Goal: Task Accomplishment & Management: Use online tool/utility

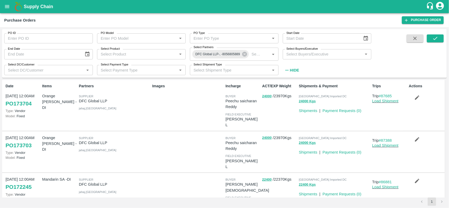
scroll to position [65, 0]
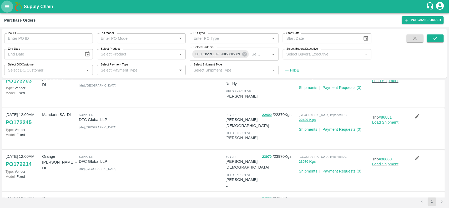
click at [10, 3] on button "open drawer" at bounding box center [7, 7] width 12 height 12
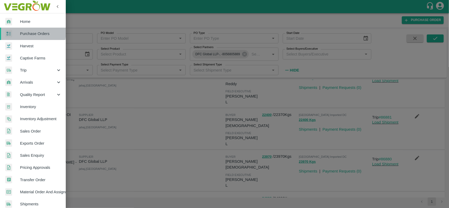
click at [20, 32] on span "Purchase Orders" at bounding box center [41, 34] width 42 height 6
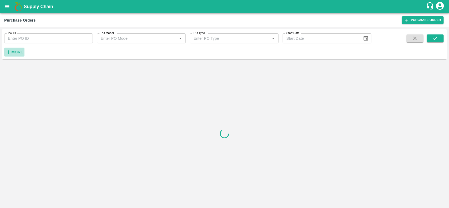
click at [14, 52] on strong "More" at bounding box center [17, 52] width 12 height 4
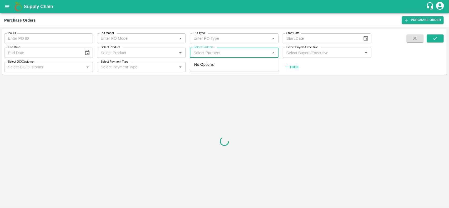
click at [221, 53] on input "Select Partners" at bounding box center [230, 52] width 77 height 7
type input "Irfan"
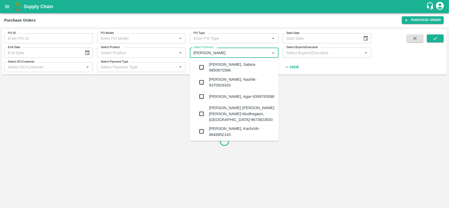
click at [221, 53] on input "Select Partners" at bounding box center [230, 52] width 77 height 7
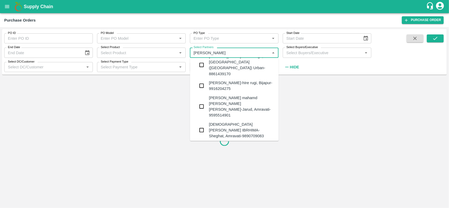
scroll to position [109, 0]
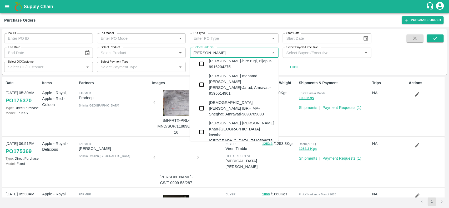
click at [205, 168] on input "checkbox" at bounding box center [202, 173] width 11 height 11
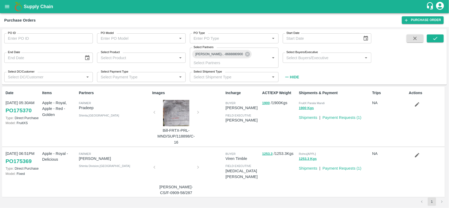
click at [436, 44] on span at bounding box center [435, 57] width 17 height 47
click at [436, 41] on icon "submit" at bounding box center [436, 39] width 6 height 6
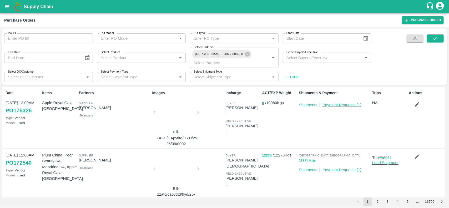
click at [328, 103] on link "Payment Requests ( 1 )" at bounding box center [342, 105] width 39 height 4
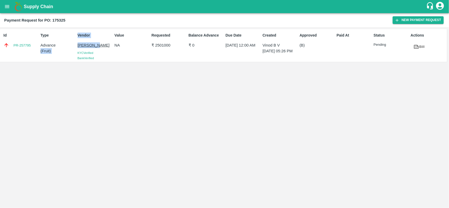
drag, startPoint x: 74, startPoint y: 41, endPoint x: 98, endPoint y: 44, distance: 23.6
click at [98, 44] on div "Id PR-257795 Type Advance ( Fruit ) Vendor IRFAN ALI KYC Verified Bank Verified…" at bounding box center [223, 45] width 447 height 33
click at [90, 46] on p "[PERSON_NAME]" at bounding box center [95, 45] width 35 height 6
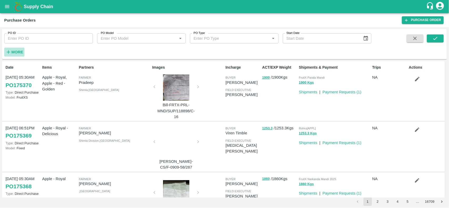
click at [8, 51] on icon "button" at bounding box center [8, 52] width 3 height 3
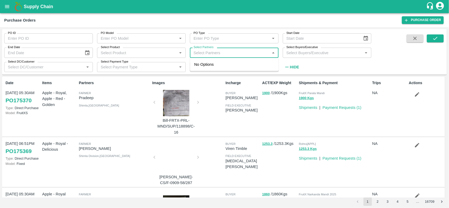
click at [209, 54] on input "Select Partners" at bounding box center [230, 52] width 77 height 7
paste input "i"
click at [209, 54] on input "Select Partners" at bounding box center [230, 52] width 77 height 7
type input "irfan a"
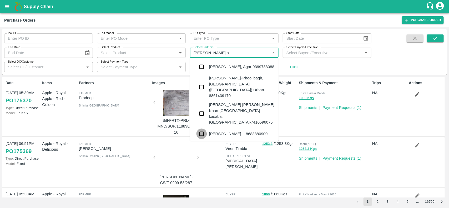
click at [206, 129] on input "checkbox" at bounding box center [202, 134] width 11 height 11
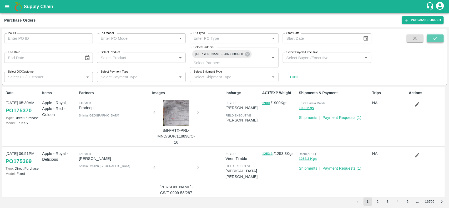
click at [435, 41] on icon "submit" at bounding box center [436, 39] width 6 height 6
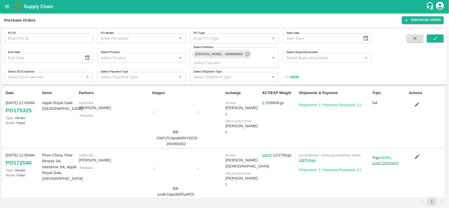
scroll to position [6, 0]
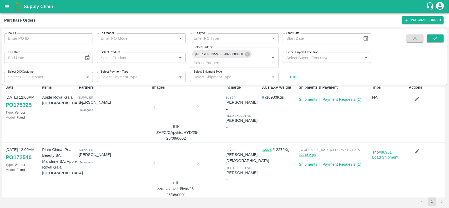
click at [337, 162] on link "Payment Requests ( 1 )" at bounding box center [342, 164] width 39 height 4
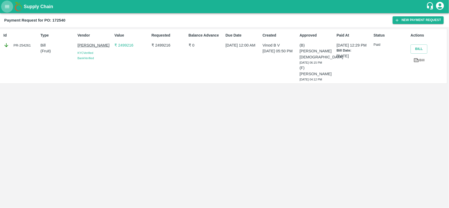
click at [7, 3] on button "open drawer" at bounding box center [7, 7] width 12 height 12
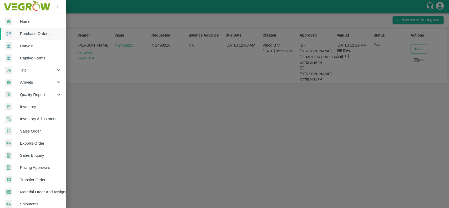
click at [16, 28] on link "Purchase Orders" at bounding box center [33, 34] width 66 height 12
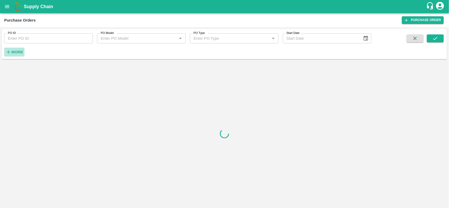
click at [16, 52] on strong "More" at bounding box center [17, 52] width 12 height 4
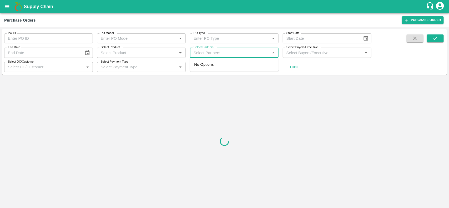
click at [199, 53] on input "Select Partners" at bounding box center [230, 52] width 77 height 7
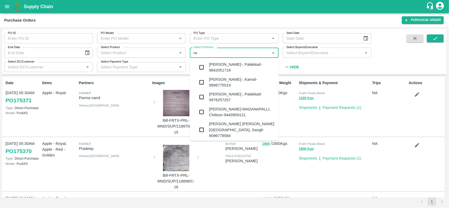
type input "r"
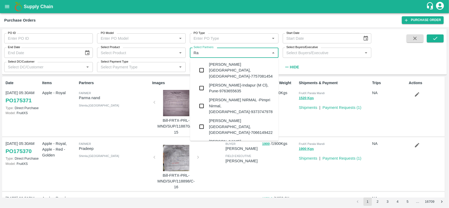
type input "R"
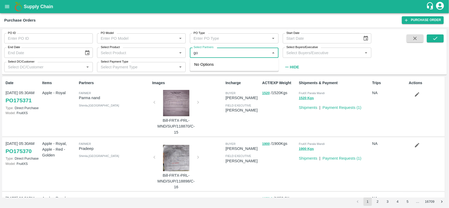
type input "g"
type input "Rat"
click at [202, 88] on div "Images Bill-FRTX-PRL-MND/SUP/118870/C-15" at bounding box center [186, 106] width 73 height 57
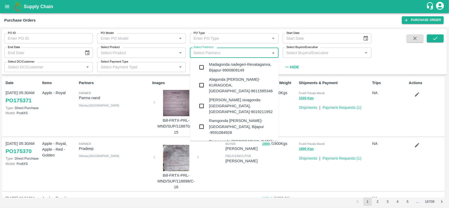
click at [202, 54] on input "Select Partners" at bounding box center [230, 52] width 77 height 7
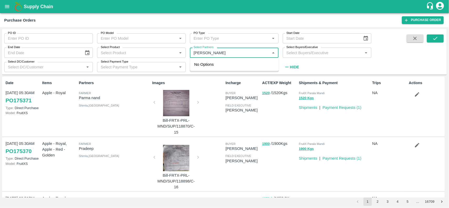
type input "ratikan"
click at [200, 67] on input "checkbox" at bounding box center [202, 67] width 11 height 11
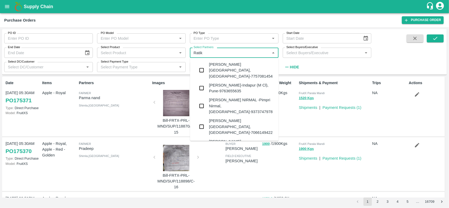
type input "Ratika"
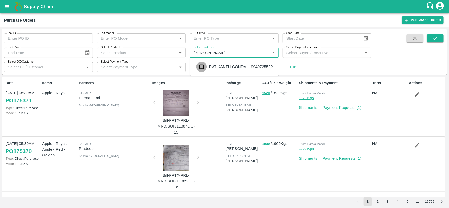
click at [203, 69] on input "checkbox" at bounding box center [202, 67] width 11 height 11
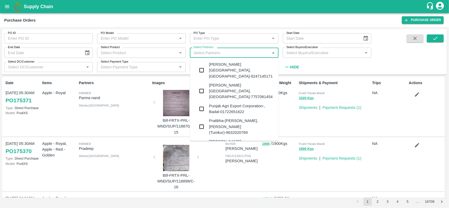
click at [210, 51] on input "Select Partners" at bounding box center [230, 52] width 77 height 7
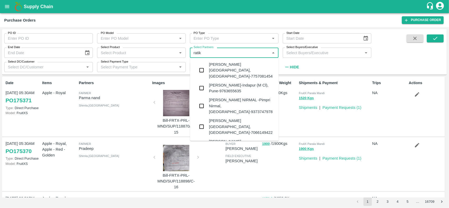
type input "ratika"
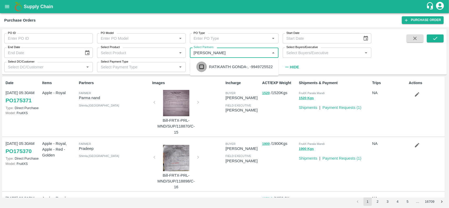
click at [203, 65] on input "checkbox" at bounding box center [202, 67] width 11 height 11
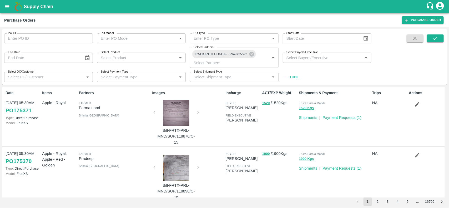
click at [437, 34] on div "PO ID PO ID PO Model PO Model   * PO Type PO Type   * Start Date Start Date End…" at bounding box center [224, 56] width 445 height 51
click at [434, 39] on icon "submit" at bounding box center [436, 39] width 6 height 6
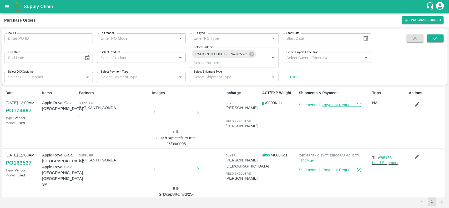
click at [342, 105] on link "Payment Requests ( 1 )" at bounding box center [342, 105] width 39 height 4
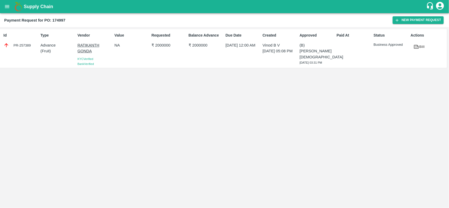
click at [14, 44] on div "PR-257389" at bounding box center [20, 45] width 35 height 6
copy div "PR-257389"
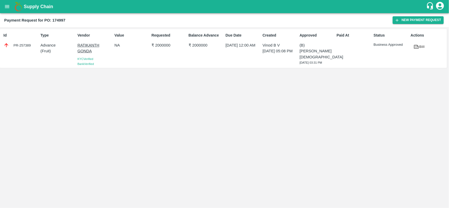
click at [54, 20] on b "Payment Request for PO: 174997" at bounding box center [34, 20] width 61 height 4
copy b "174997"
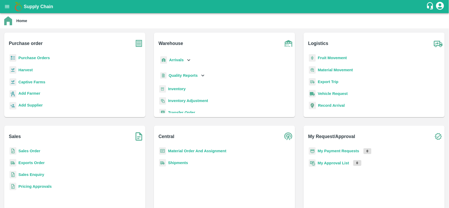
click at [33, 57] on b "Purchase Orders" at bounding box center [34, 58] width 32 height 4
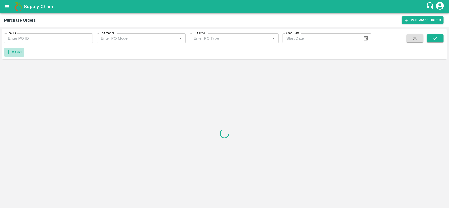
click at [13, 54] on strong "More" at bounding box center [17, 52] width 12 height 4
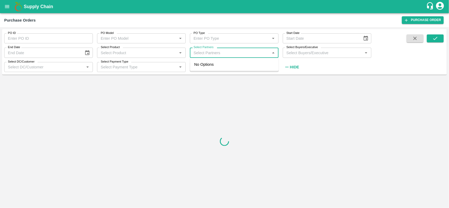
click at [205, 54] on input "Select Partners" at bounding box center [230, 52] width 77 height 7
type input "k"
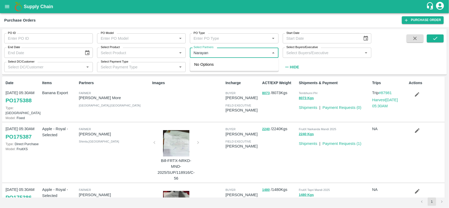
type input "Naraya"
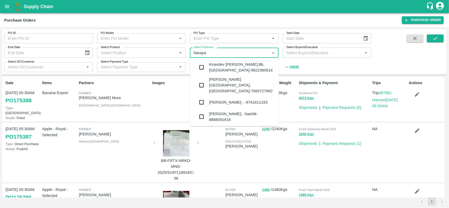
click at [214, 99] on div "NARAYANASWAMY KIRAN-, -9741611333" at bounding box center [238, 102] width 59 height 6
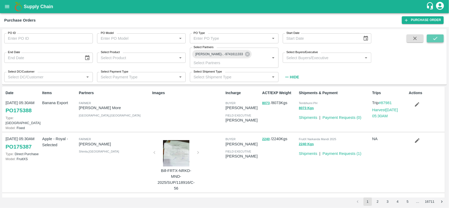
click at [431, 41] on button "submit" at bounding box center [435, 38] width 17 height 8
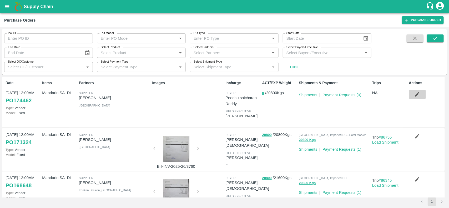
click at [415, 93] on icon "button" at bounding box center [418, 95] width 6 height 6
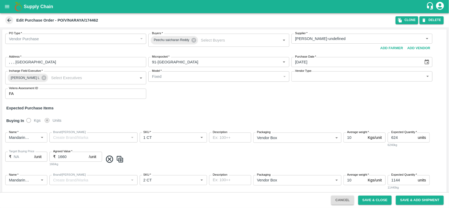
scroll to position [59, 0]
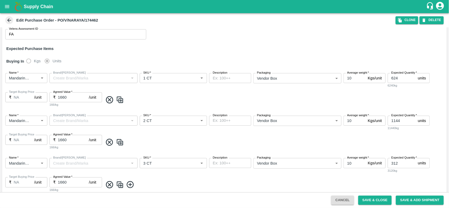
click at [90, 18] on b "Edit Purchase Order - PO/V/NARAYA/174462" at bounding box center [57, 20] width 82 height 4
copy b "174462"
click at [7, 22] on icon at bounding box center [9, 20] width 6 height 6
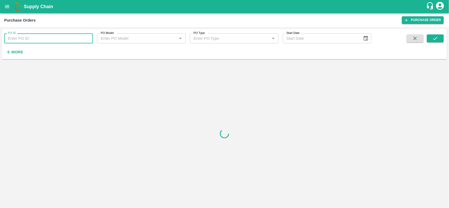
click at [28, 38] on input "PO ID" at bounding box center [48, 38] width 89 height 10
paste input "174462"
type input "174462"
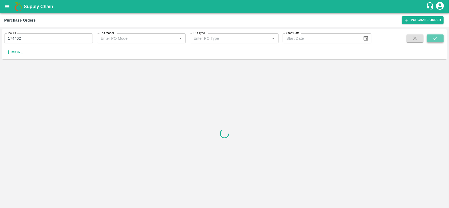
click at [439, 38] on button "submit" at bounding box center [435, 38] width 17 height 8
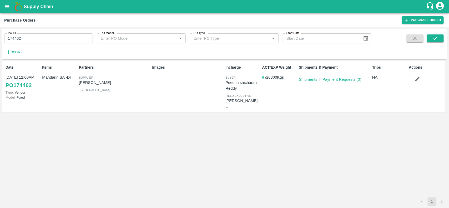
click at [301, 81] on link "Shipments" at bounding box center [308, 79] width 18 height 4
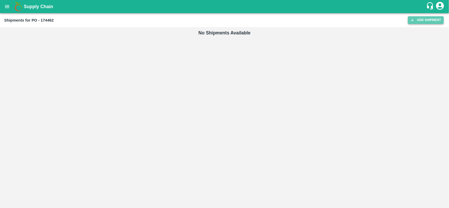
click at [431, 16] on link "Add Shipment" at bounding box center [426, 20] width 36 height 8
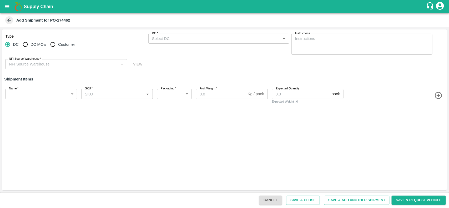
click at [168, 42] on div "DC   *" at bounding box center [218, 39] width 141 height 10
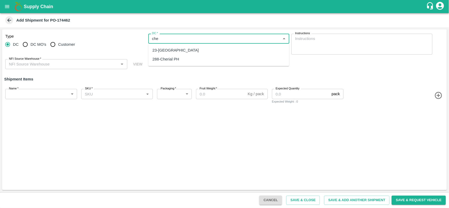
click at [166, 51] on div "23-Chennai DC" at bounding box center [176, 50] width 46 height 6
type input "23-Chennai DC"
click at [83, 61] on input "NFI Source Warehouse   *" at bounding box center [62, 64] width 110 height 7
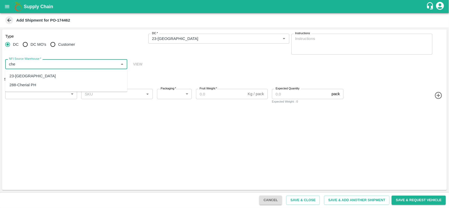
click at [48, 72] on div "23-Chennai DC" at bounding box center [66, 76] width 122 height 9
type input "23-Chennai DC"
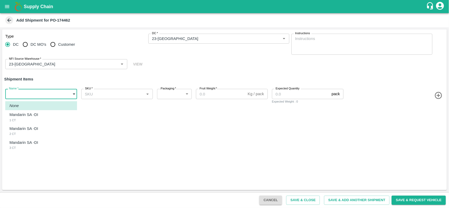
click at [38, 91] on body "Supply Chain Add Shipment for PO-174462 Type DC DC MO's Customer DC   * DC   * …" at bounding box center [224, 104] width 449 height 208
click at [30, 112] on p "Mandarin SA -DI" at bounding box center [23, 115] width 29 height 6
type input "1998128"
type input "276"
type input "10"
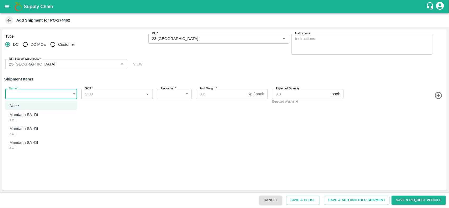
type input "624"
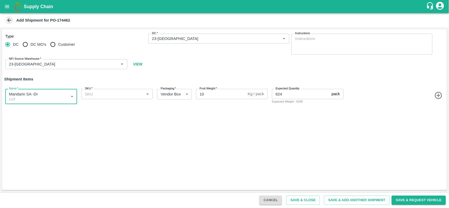
click at [437, 99] on icon "button" at bounding box center [439, 95] width 9 height 9
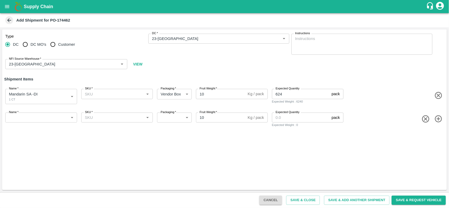
click at [439, 119] on icon "button" at bounding box center [438, 119] width 7 height 7
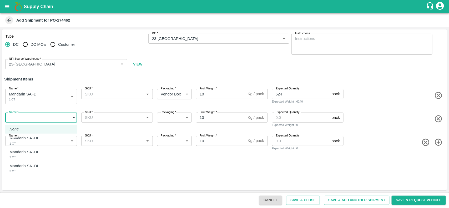
drag, startPoint x: 36, startPoint y: 118, endPoint x: 22, endPoint y: 152, distance: 36.9
click at [22, 152] on body "Supply Chain Add Shipment for PO-174462 Type DC DC MO's Customer DC   * DC   * …" at bounding box center [224, 104] width 449 height 208
click at [22, 152] on p "Mandarin SA -DI" at bounding box center [23, 152] width 29 height 6
type input "1998129"
type input "276"
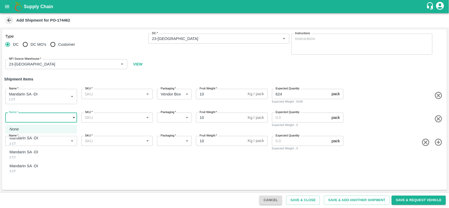
type input "1144"
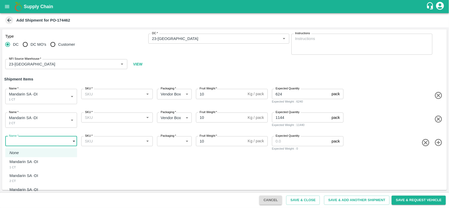
click at [21, 140] on body "Supply Chain Add Shipment for PO-174462 Type DC DC MO's Customer DC   * DC   * …" at bounding box center [224, 104] width 449 height 208
click at [21, 192] on p "Mandarin SA -DI" at bounding box center [23, 190] width 29 height 6
type input "1998130"
type input "276"
type input "312"
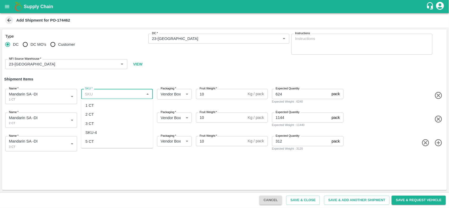
click at [98, 97] on input "SKU   *" at bounding box center [113, 94] width 60 height 7
click at [92, 116] on div "2 CT" at bounding box center [90, 115] width 8 height 6
type input "2 CT"
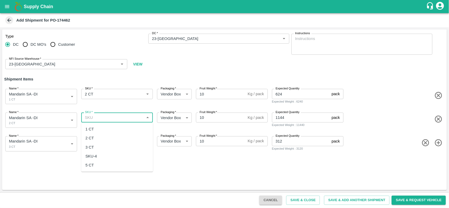
click at [92, 119] on input "SKU   *" at bounding box center [113, 117] width 60 height 7
click at [88, 140] on div "2 CT" at bounding box center [90, 139] width 8 height 6
type input "2 CT"
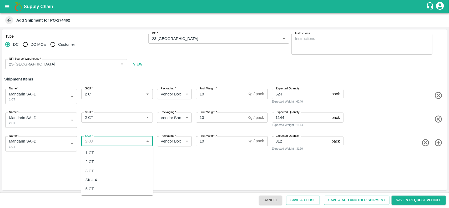
click at [93, 143] on input "SKU   *" at bounding box center [113, 141] width 60 height 7
click at [91, 169] on div "3 CT" at bounding box center [90, 171] width 8 height 6
type input "3 CT"
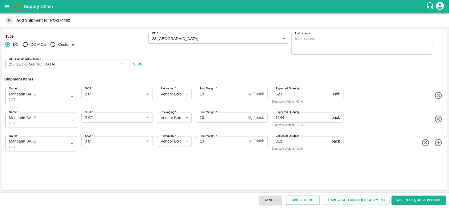
click at [301, 199] on button "Save & Close" at bounding box center [303, 200] width 34 height 9
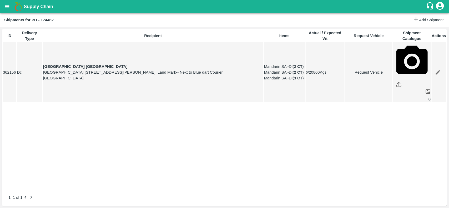
click at [3, 2] on button "open drawer" at bounding box center [7, 7] width 12 height 12
click at [104, 208] on div at bounding box center [224, 208] width 449 height 0
click at [8, 11] on button "open drawer" at bounding box center [7, 7] width 12 height 12
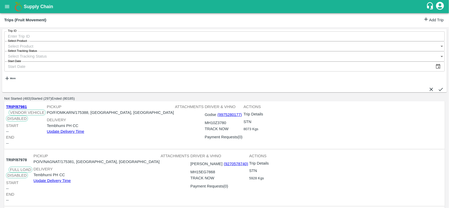
click at [427, 20] on link "Add Trip" at bounding box center [433, 20] width 21 height 8
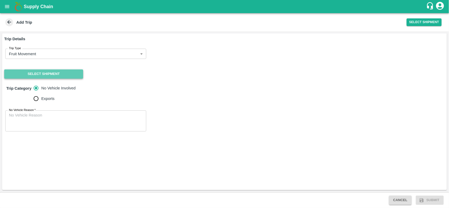
click at [65, 72] on button "Select Shipment" at bounding box center [43, 73] width 79 height 9
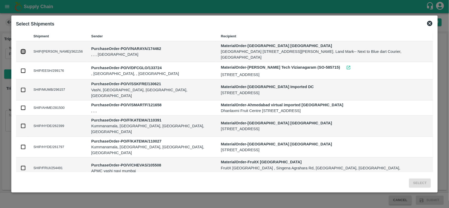
click at [26, 50] on input "checkbox" at bounding box center [23, 52] width 6 height 6
checkbox input "true"
click at [413, 187] on button "Select" at bounding box center [420, 183] width 22 height 9
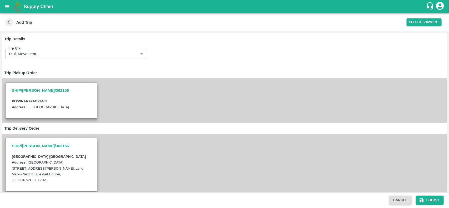
scroll to position [65, 0]
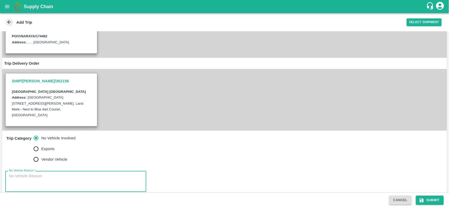
click at [39, 173] on textarea "No Vehicle Reason   *" at bounding box center [76, 181] width 134 height 17
type textarea "na"
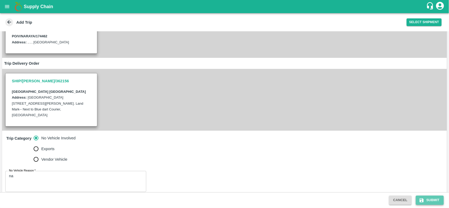
click at [436, 199] on button "Submit" at bounding box center [430, 200] width 28 height 9
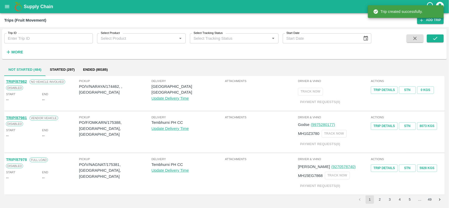
click at [113, 84] on p "PO/V/NARAYA/174462, , Tamil Nadu" at bounding box center [115, 90] width 72 height 12
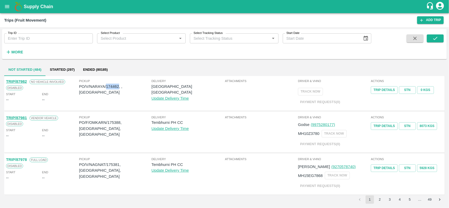
copy p "174462"
click at [7, 7] on icon "open drawer" at bounding box center [7, 7] width 6 height 6
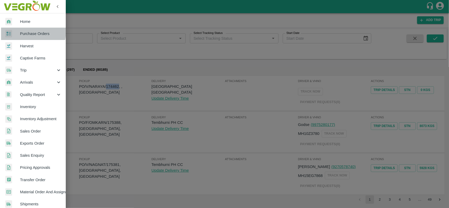
click at [17, 31] on div at bounding box center [12, 34] width 15 height 8
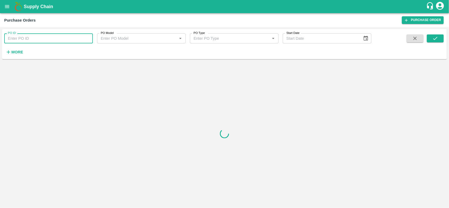
click at [20, 36] on input "PO ID" at bounding box center [48, 38] width 89 height 10
paste input "174462"
type input "174462"
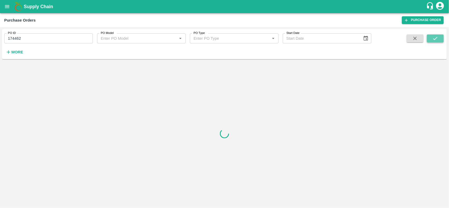
click at [438, 39] on icon "submit" at bounding box center [436, 39] width 6 height 6
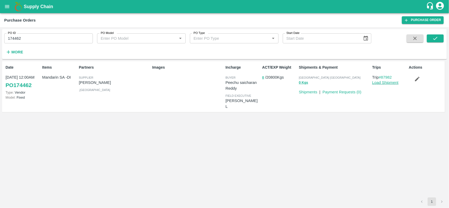
click at [382, 81] on link "Load Shipment" at bounding box center [385, 83] width 26 height 4
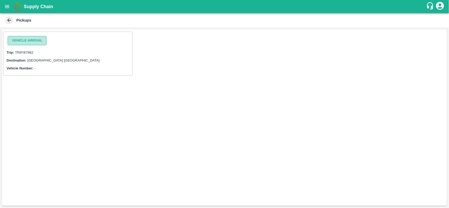
click at [24, 36] on button "Vehicle Arrival" at bounding box center [27, 40] width 39 height 9
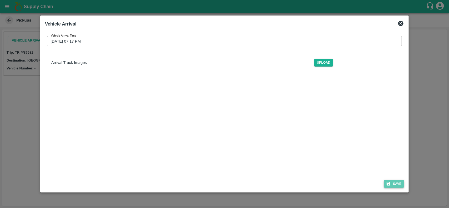
click at [395, 186] on button "Save" at bounding box center [394, 184] width 20 height 8
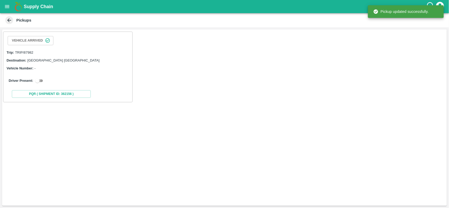
click at [38, 82] on input "checkbox" at bounding box center [37, 81] width 19 height 6
checkbox input "true"
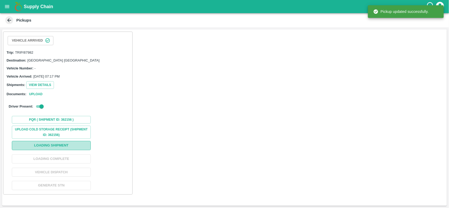
click at [49, 145] on button "Loading Shipment" at bounding box center [51, 145] width 79 height 9
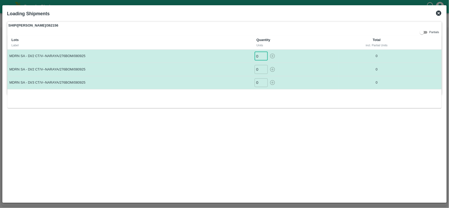
click at [258, 56] on input "0" at bounding box center [261, 56] width 13 height 9
type input "624"
click at [261, 69] on input "0" at bounding box center [261, 69] width 13 height 9
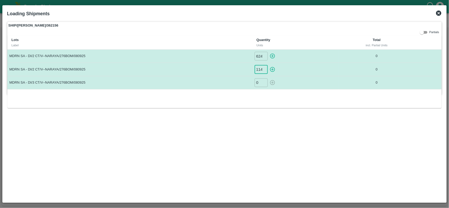
scroll to position [0, 2]
type input "1144"
click at [261, 85] on input "0" at bounding box center [261, 82] width 13 height 9
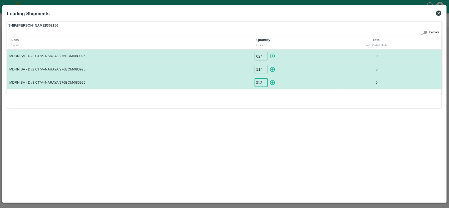
type input "312"
click at [275, 57] on icon "button" at bounding box center [272, 56] width 5 height 5
type input "0"
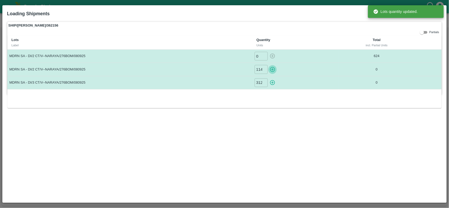
click at [273, 69] on icon "button" at bounding box center [273, 70] width 6 height 6
type input "0"
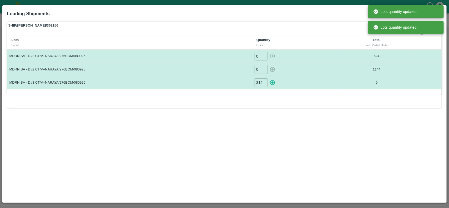
click at [271, 82] on icon "button" at bounding box center [272, 82] width 5 height 5
type input "0"
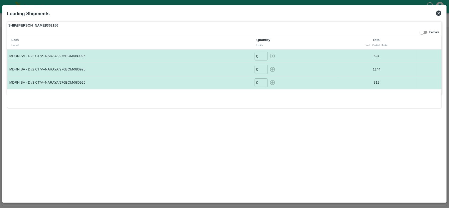
click at [439, 13] on icon at bounding box center [439, 13] width 6 height 6
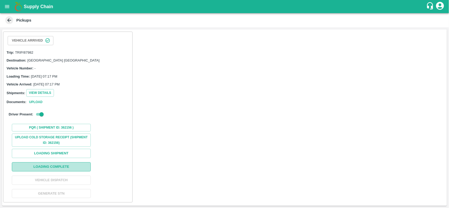
click at [62, 166] on button "Loading Complete" at bounding box center [51, 166] width 79 height 9
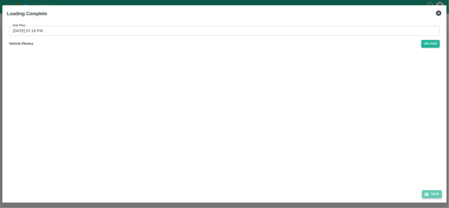
click at [427, 193] on icon "submit" at bounding box center [427, 194] width 5 height 5
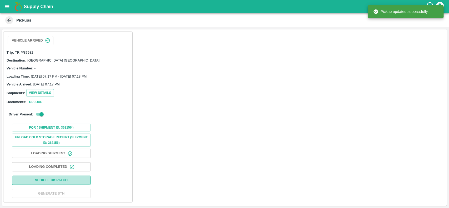
click at [74, 182] on button "Vehicle Dispatch" at bounding box center [51, 180] width 79 height 9
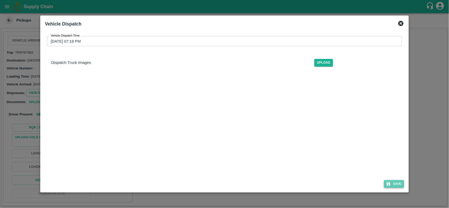
click at [398, 184] on button "Save" at bounding box center [394, 184] width 20 height 8
